Goal: Task Accomplishment & Management: Manage account settings

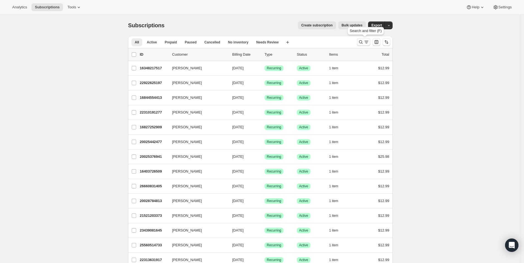
click at [367, 41] on icon "Search and filter results" at bounding box center [366, 41] width 4 height 1
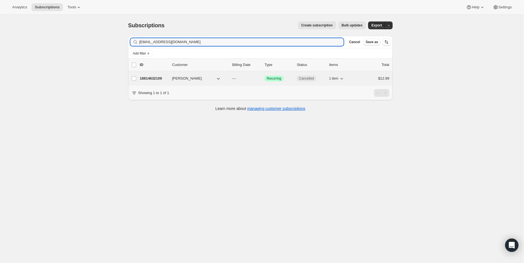
type input "[EMAIL_ADDRESS][DOMAIN_NAME]"
click at [149, 77] on p "18814632109" at bounding box center [154, 79] width 28 height 6
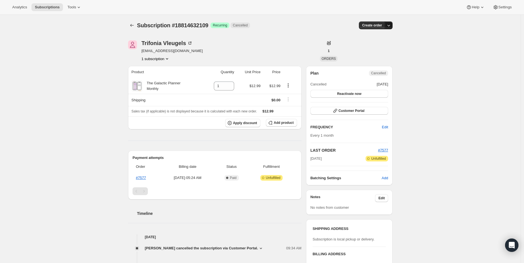
click at [388, 27] on icon "button" at bounding box center [389, 26] width 6 height 6
click at [389, 27] on icon "button" at bounding box center [389, 26] width 6 height 6
click at [389, 24] on icon "button" at bounding box center [389, 26] width 6 height 6
click at [389, 25] on icon "button" at bounding box center [389, 26] width 6 height 6
